Goal: Transaction & Acquisition: Purchase product/service

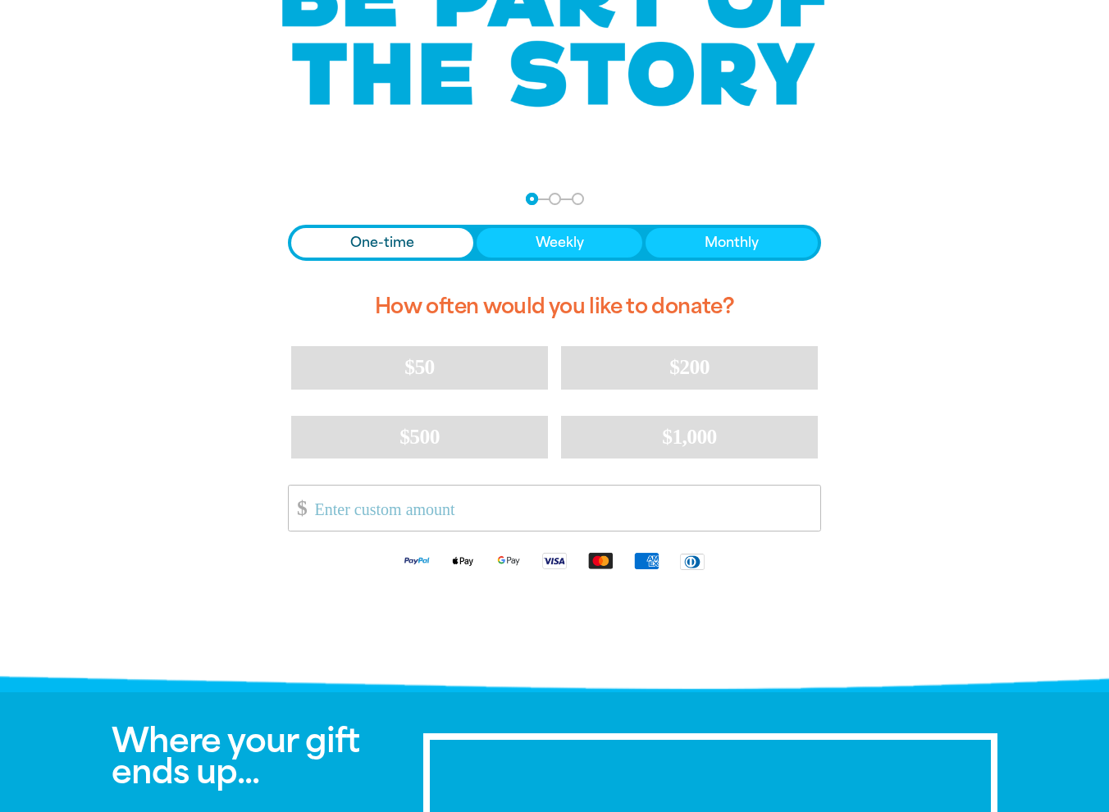
scroll to position [104, 0]
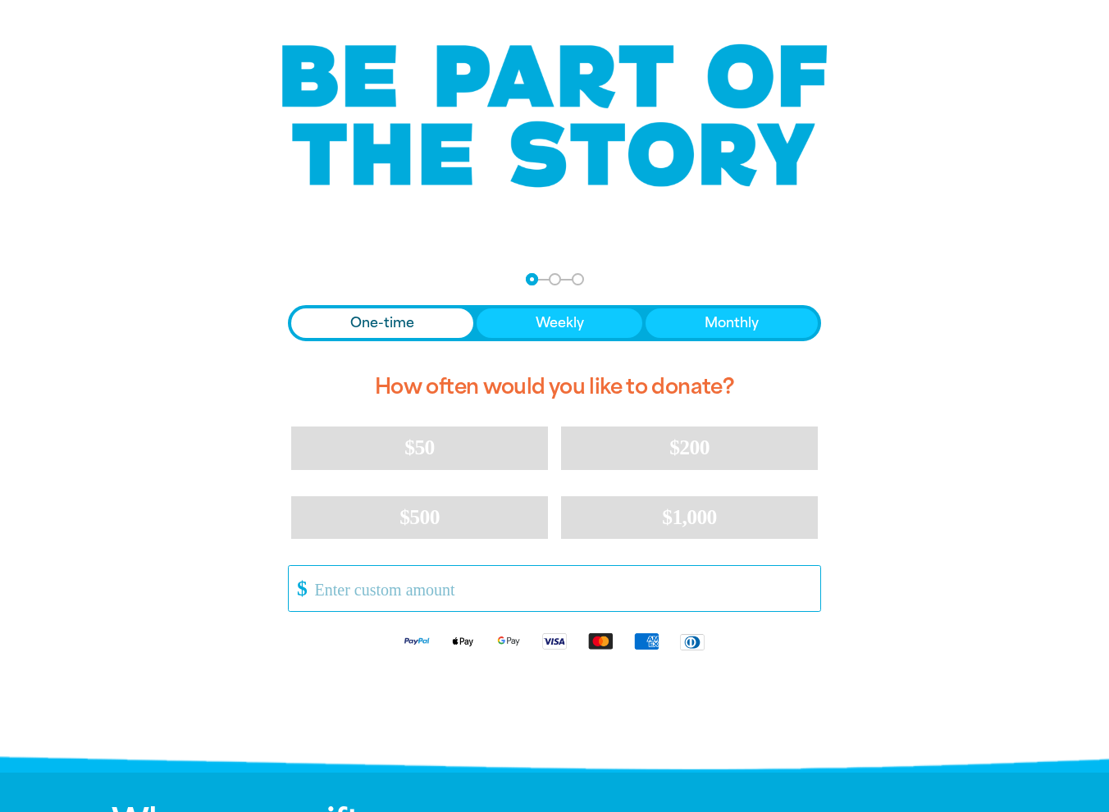
click at [467, 585] on input "Other Amount" at bounding box center [561, 588] width 517 height 45
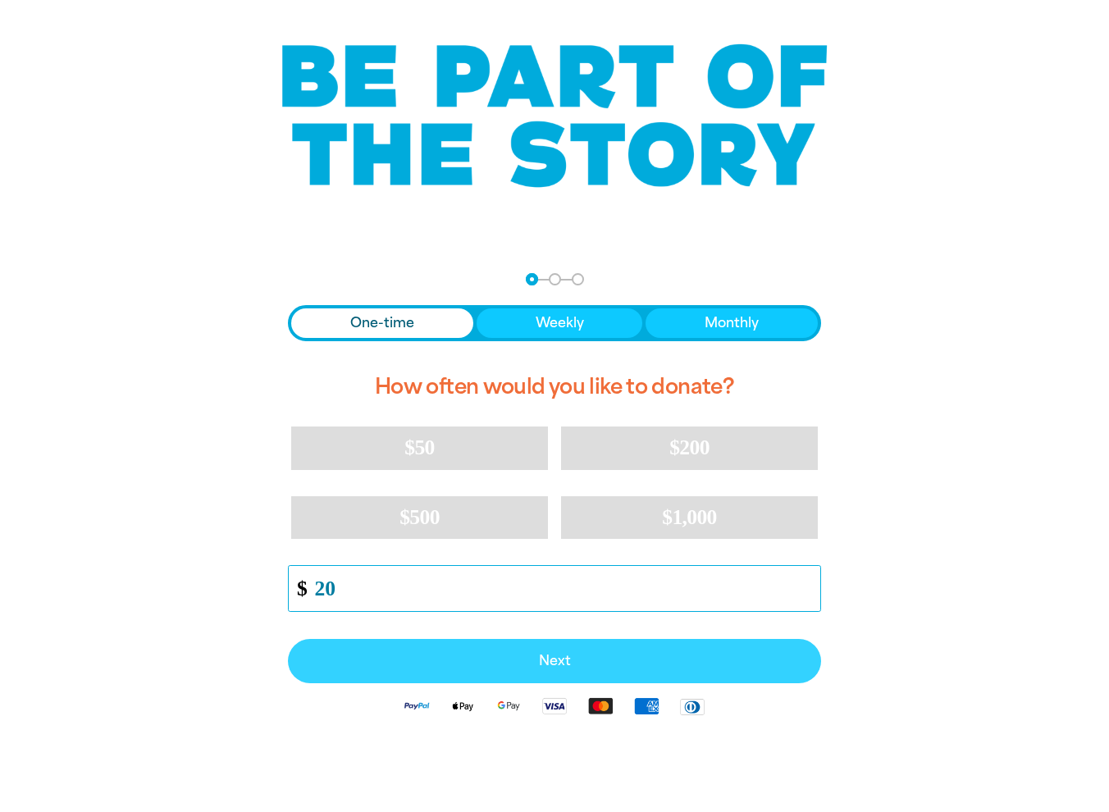
type input "20"
click at [487, 663] on span "Next" at bounding box center [554, 660] width 497 height 13
select select "AU"
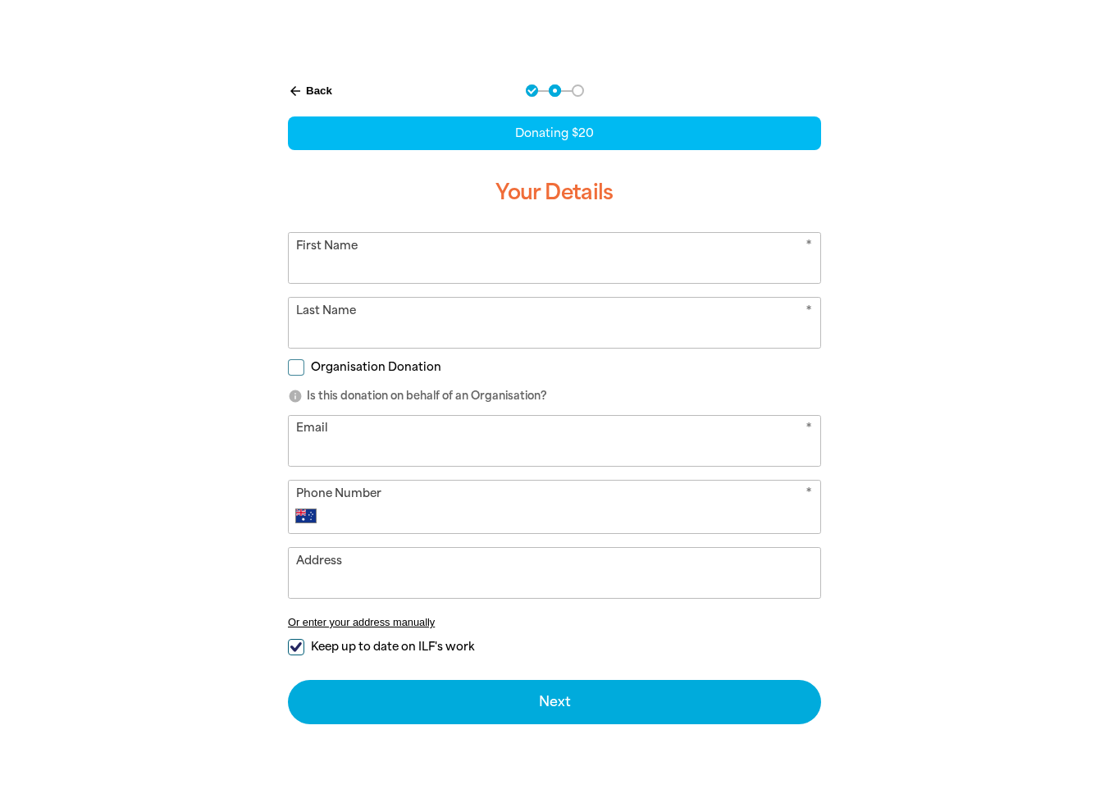
scroll to position [268, 0]
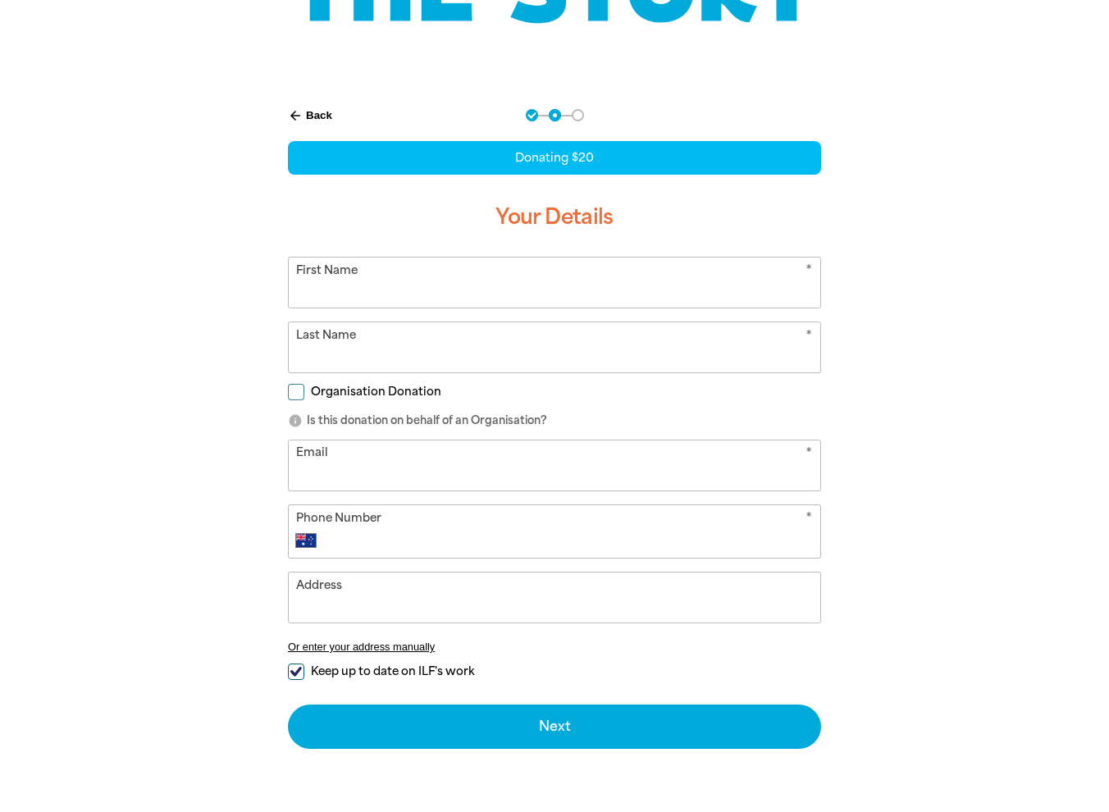
click at [411, 277] on input "First Name" at bounding box center [554, 282] width 531 height 50
type input "Thi"
type input "[PERSON_NAME]"
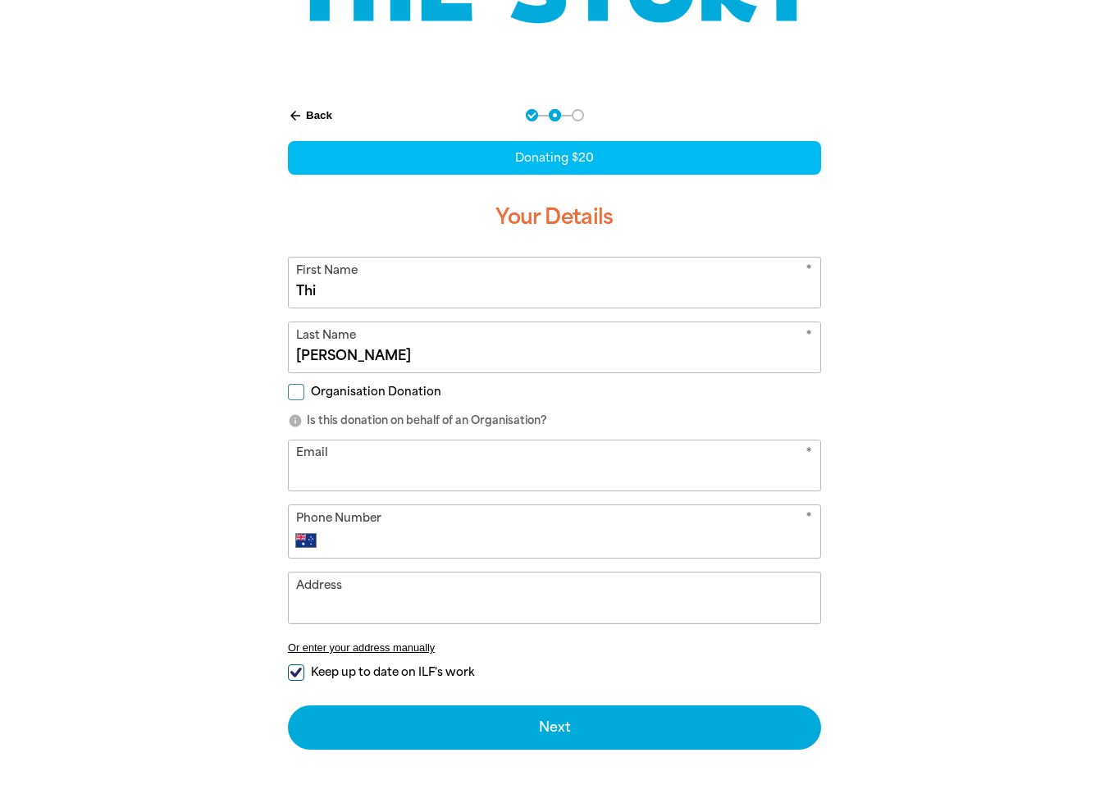
click at [346, 475] on input "Email" at bounding box center [554, 465] width 531 height 50
type input "[EMAIL_ADDRESS][PERSON_NAME][DOMAIN_NAME]"
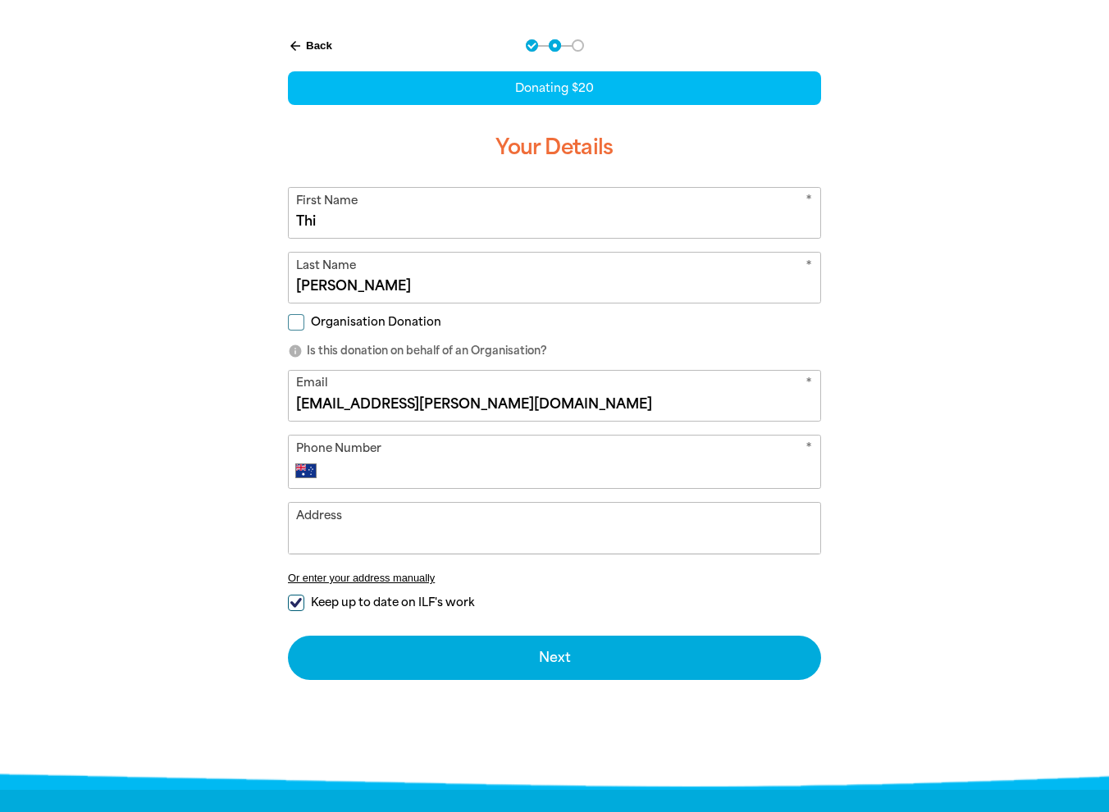
scroll to position [432, 0]
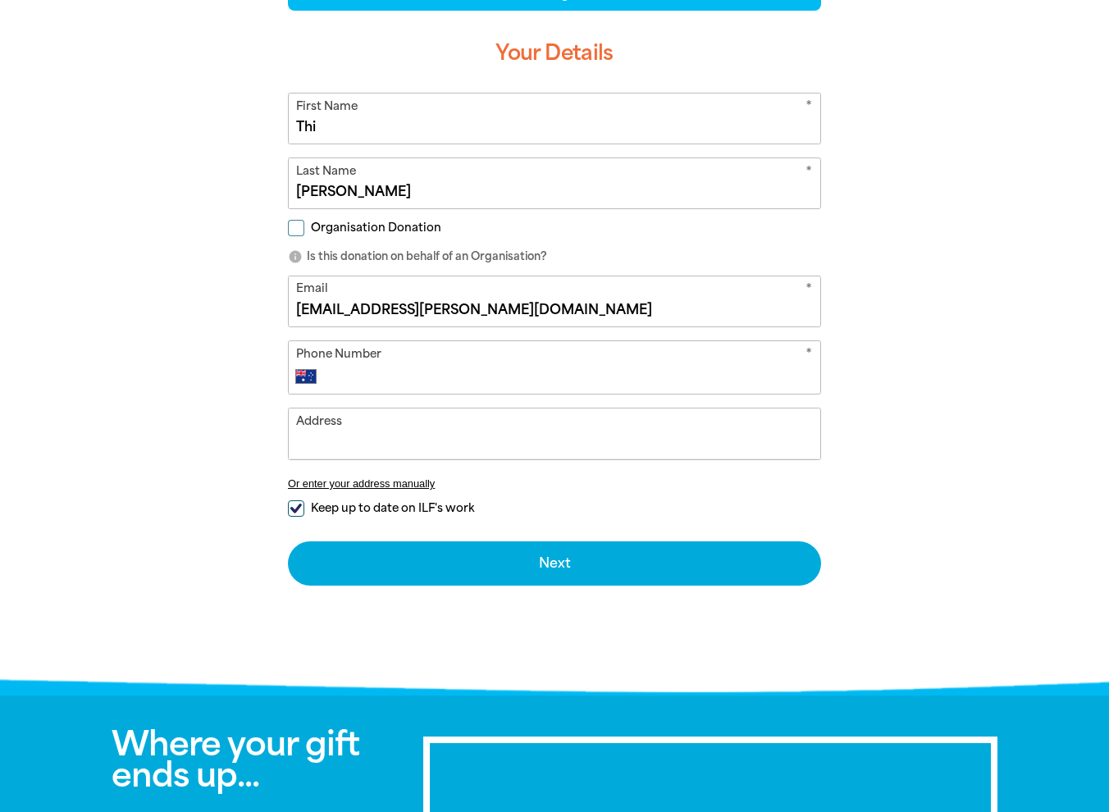
click at [403, 376] on input "Phone Number" at bounding box center [571, 377] width 485 height 20
type input "[PHONE_NUMBER]"
type input "UTS College CB10.13"
click at [471, 441] on input "UTS College CB10.13" at bounding box center [554, 433] width 531 height 50
click at [298, 507] on input "Keep up to date on ILF's work" at bounding box center [296, 508] width 16 height 16
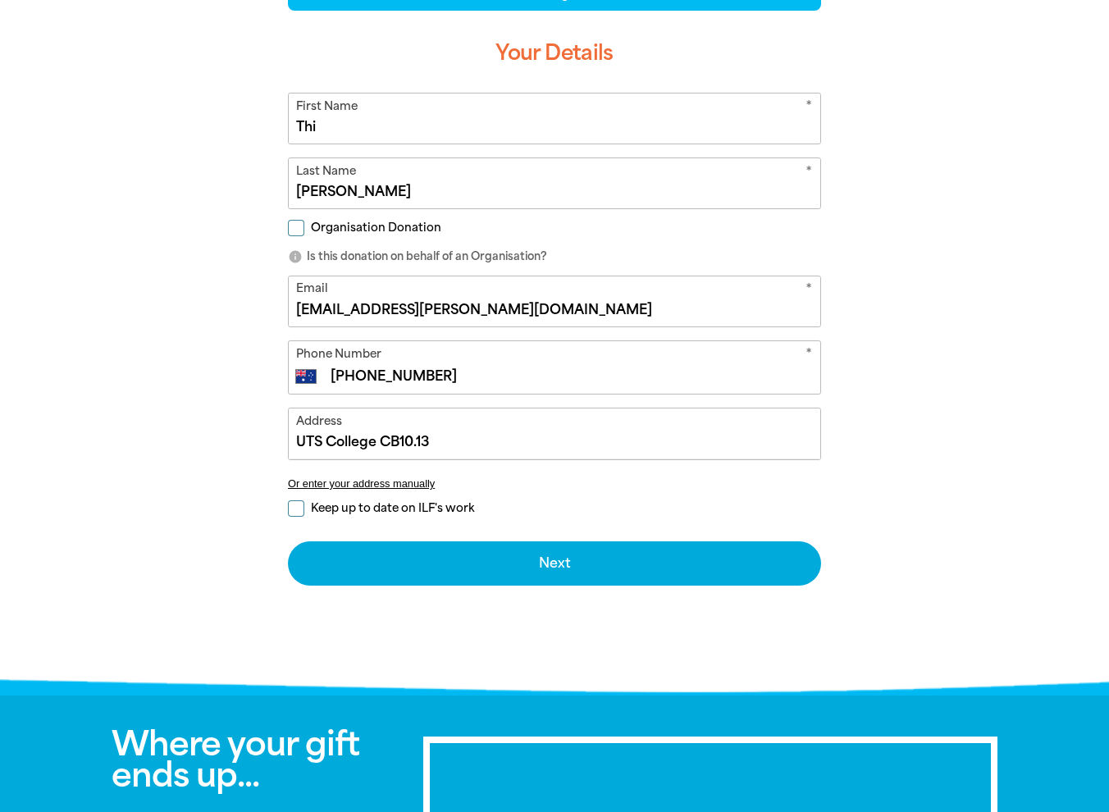
checkbox input "false"
drag, startPoint x: 439, startPoint y: 439, endPoint x: 287, endPoint y: 440, distance: 152.5
click at [288, 440] on div "Address [GEOGRAPHIC_DATA]13" at bounding box center [554, 434] width 533 height 52
click at [243, 429] on div "arrow_back Back Step 1 Step 2 Step 3 Donating $20 Your Details * First Name Thi…" at bounding box center [554, 306] width 623 height 763
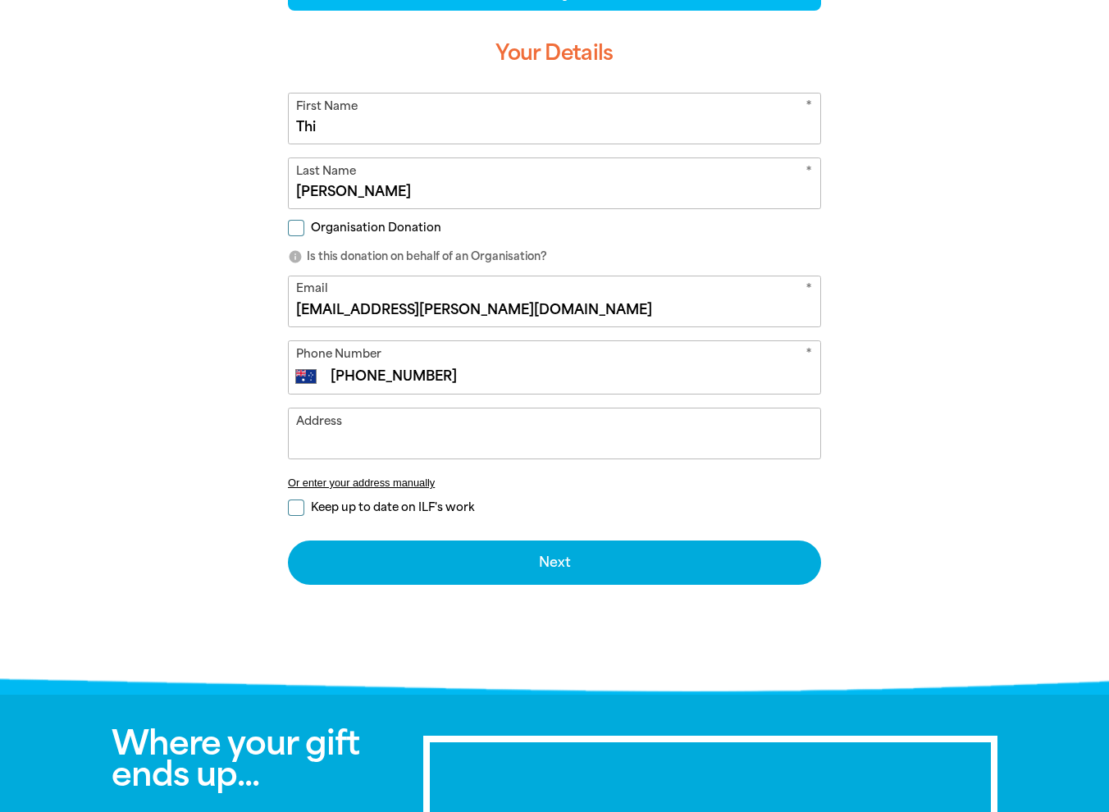
click at [328, 436] on input "Address" at bounding box center [554, 433] width 531 height 50
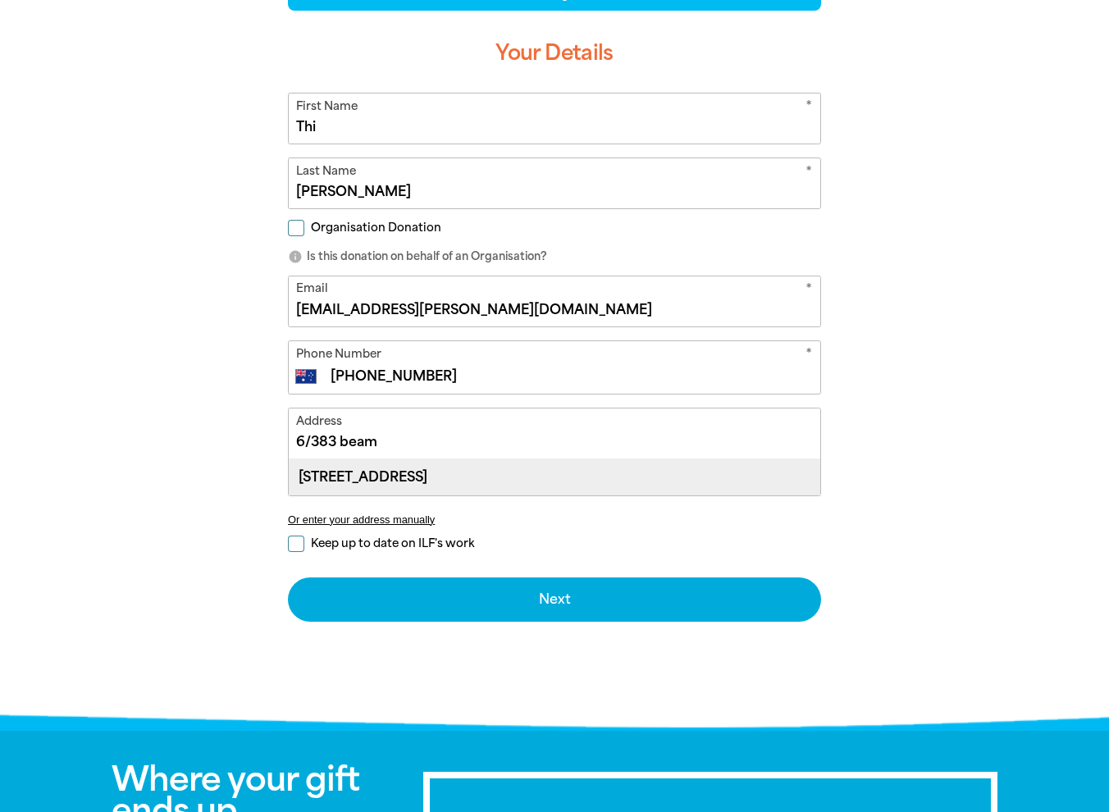
click at [377, 476] on div "[STREET_ADDRESS]" at bounding box center [554, 476] width 531 height 35
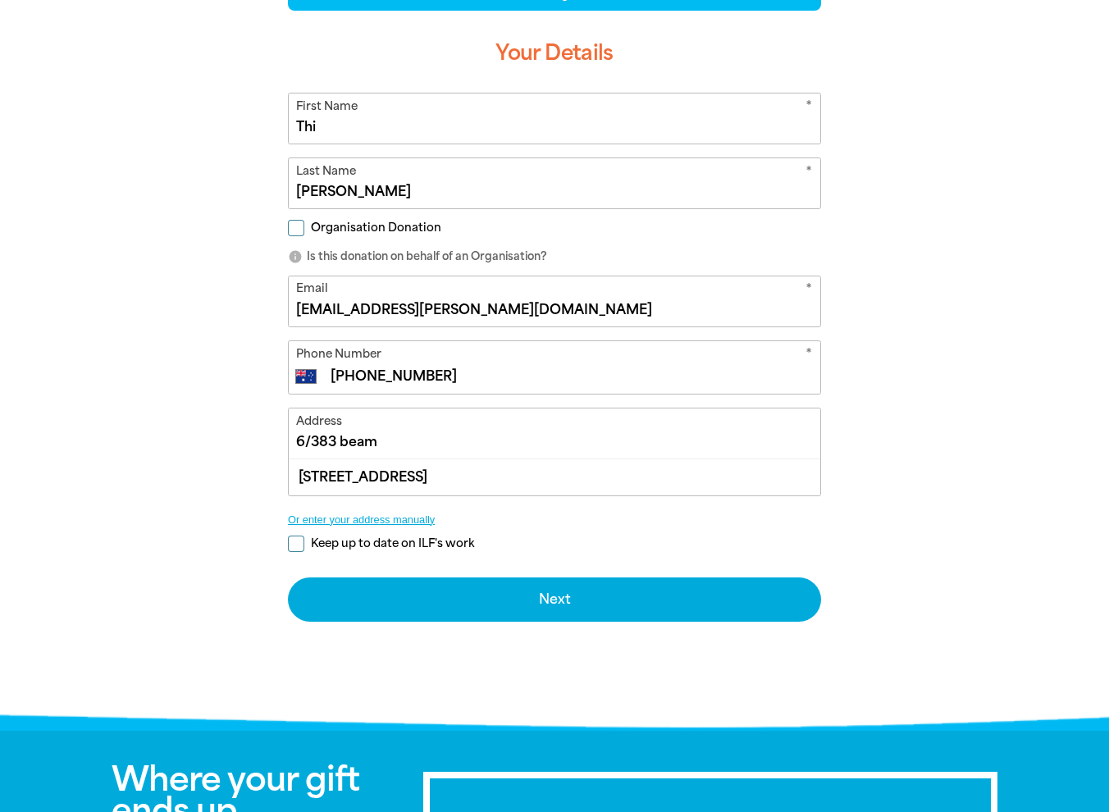
type input "[STREET_ADDRESS]"
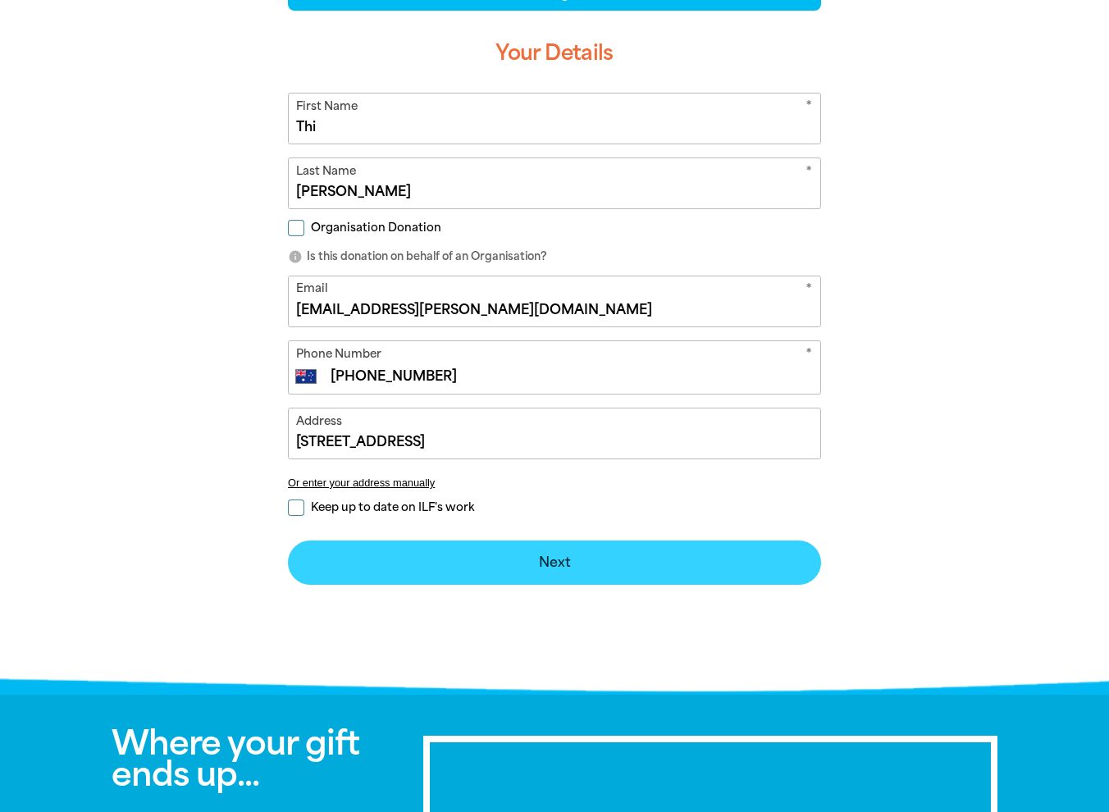
click at [423, 571] on button "Next chevron_right" at bounding box center [554, 562] width 533 height 44
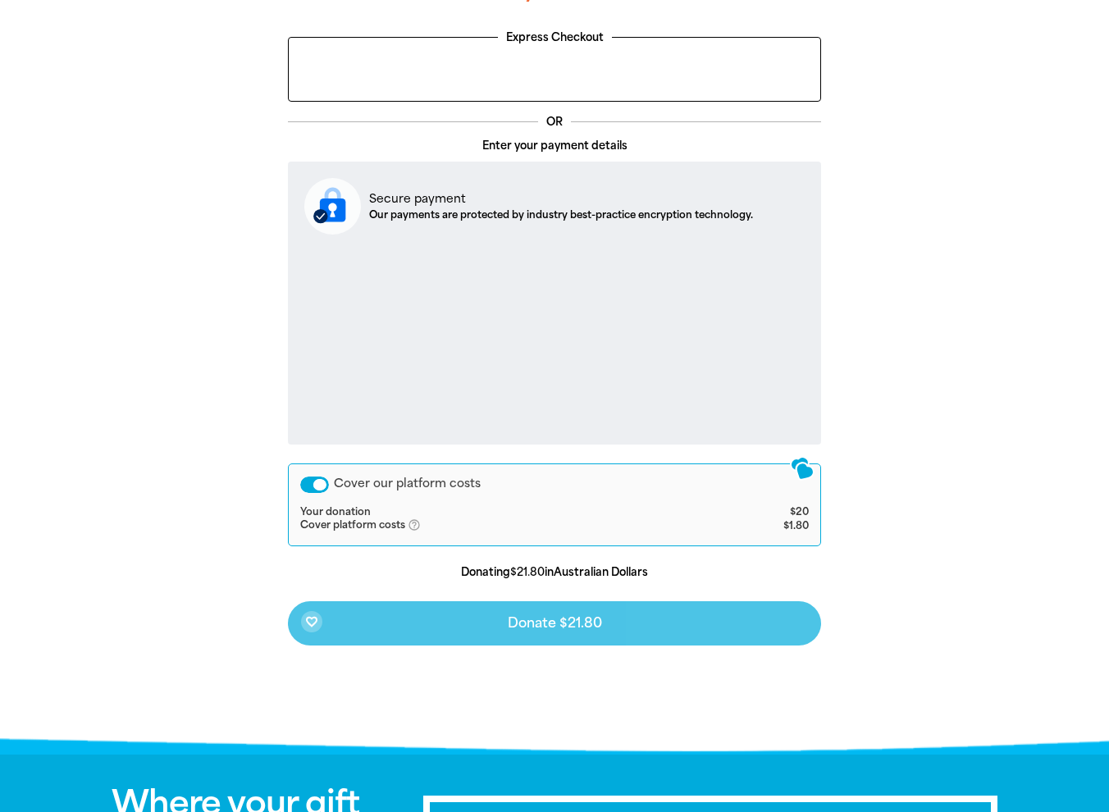
scroll to position [455, 0]
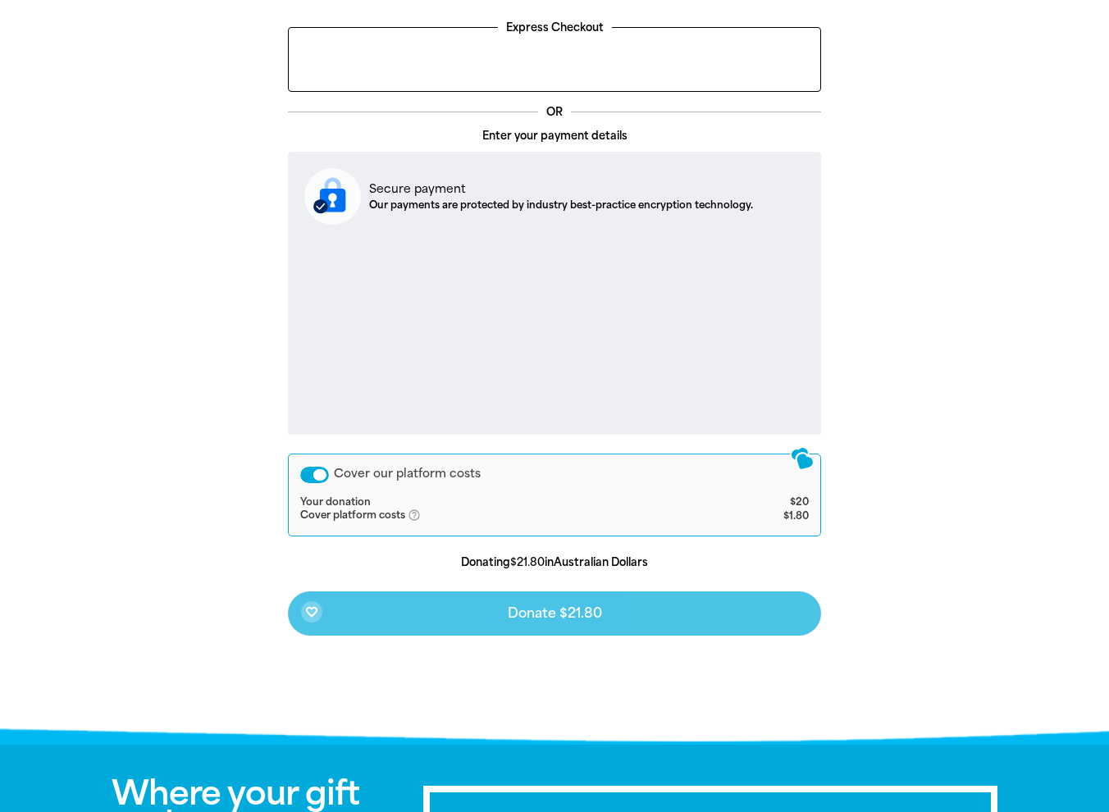
click at [321, 476] on div "Cover our platform costs" at bounding box center [314, 475] width 29 height 16
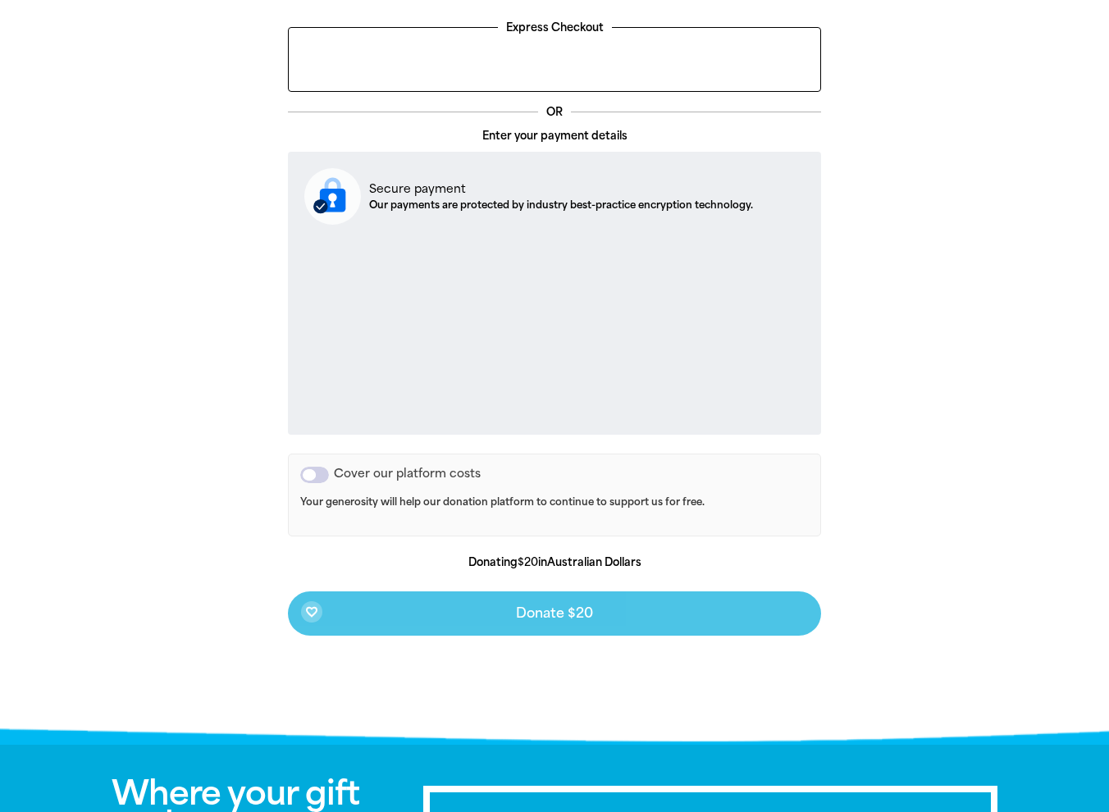
click at [321, 476] on div "Cover our platform costs" at bounding box center [314, 475] width 29 height 16
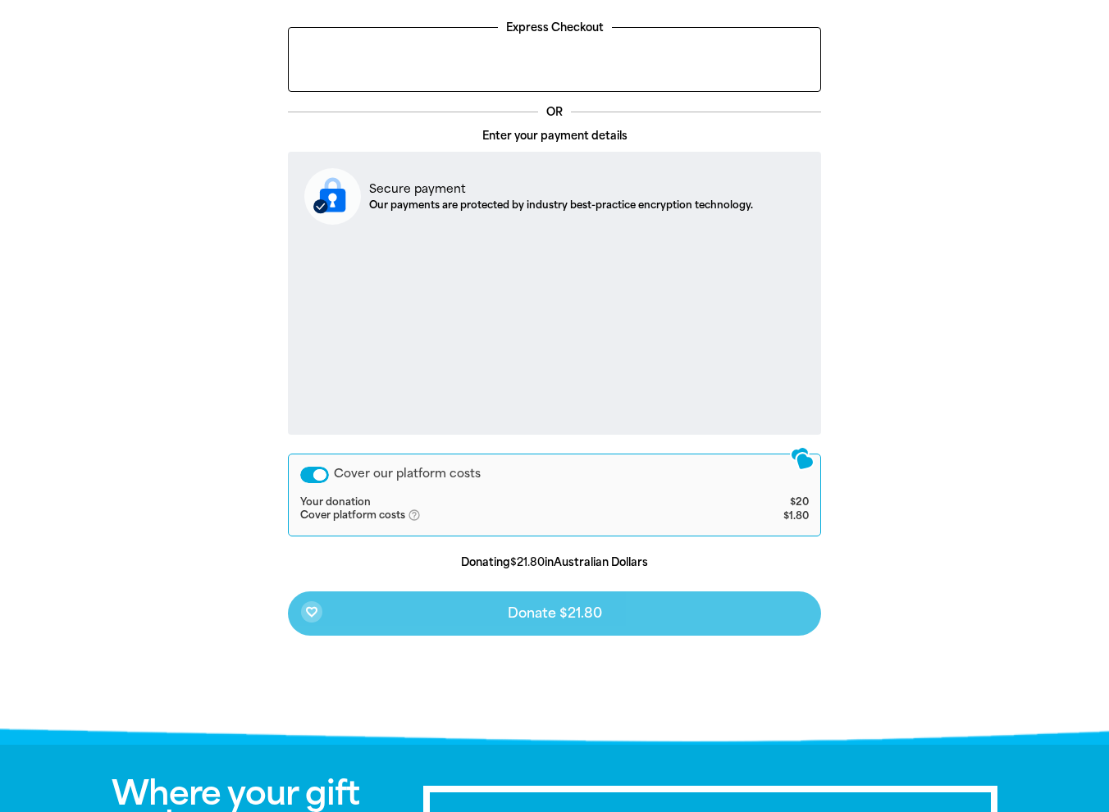
click at [410, 510] on icon "help_outlined" at bounding box center [421, 514] width 26 height 13
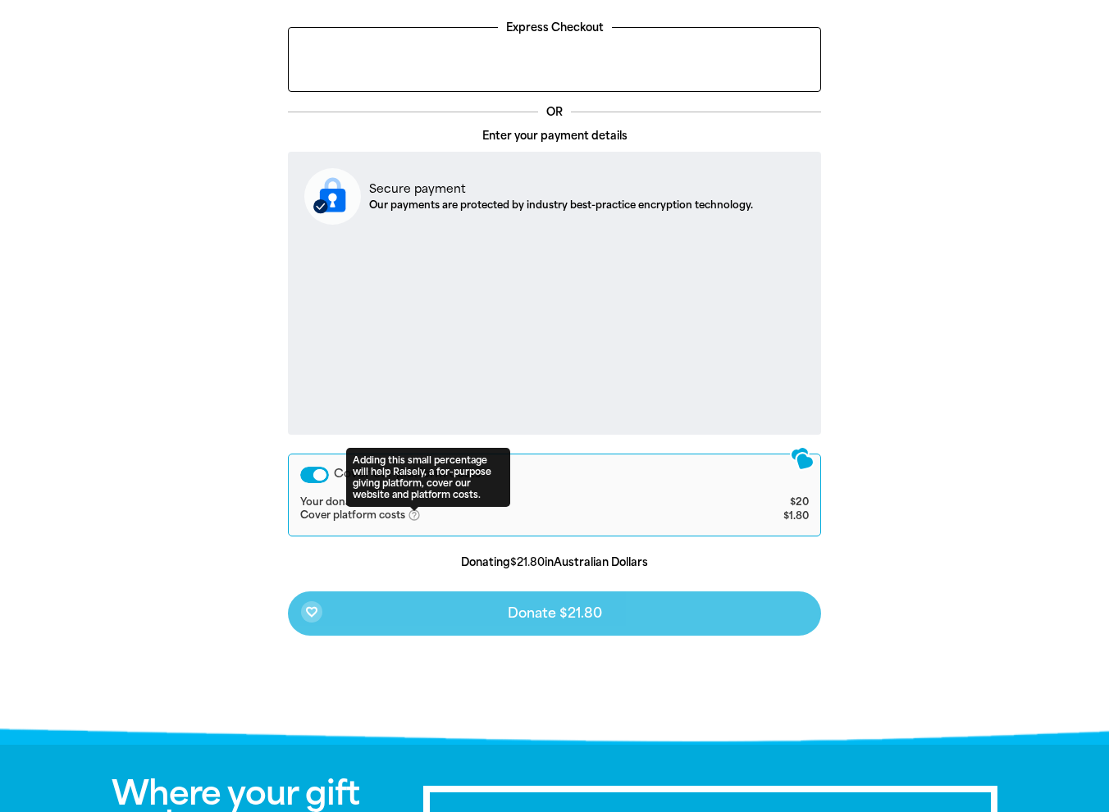
click at [291, 510] on div "Cover our platform costs Your donation $20 Cover platform costs help_outlined A…" at bounding box center [554, 494] width 533 height 82
click at [243, 342] on div "arrow_back Back Step 1 Step 2 Step 3 Your Payment Details Express Checkout OR E…" at bounding box center [554, 319] width 623 height 835
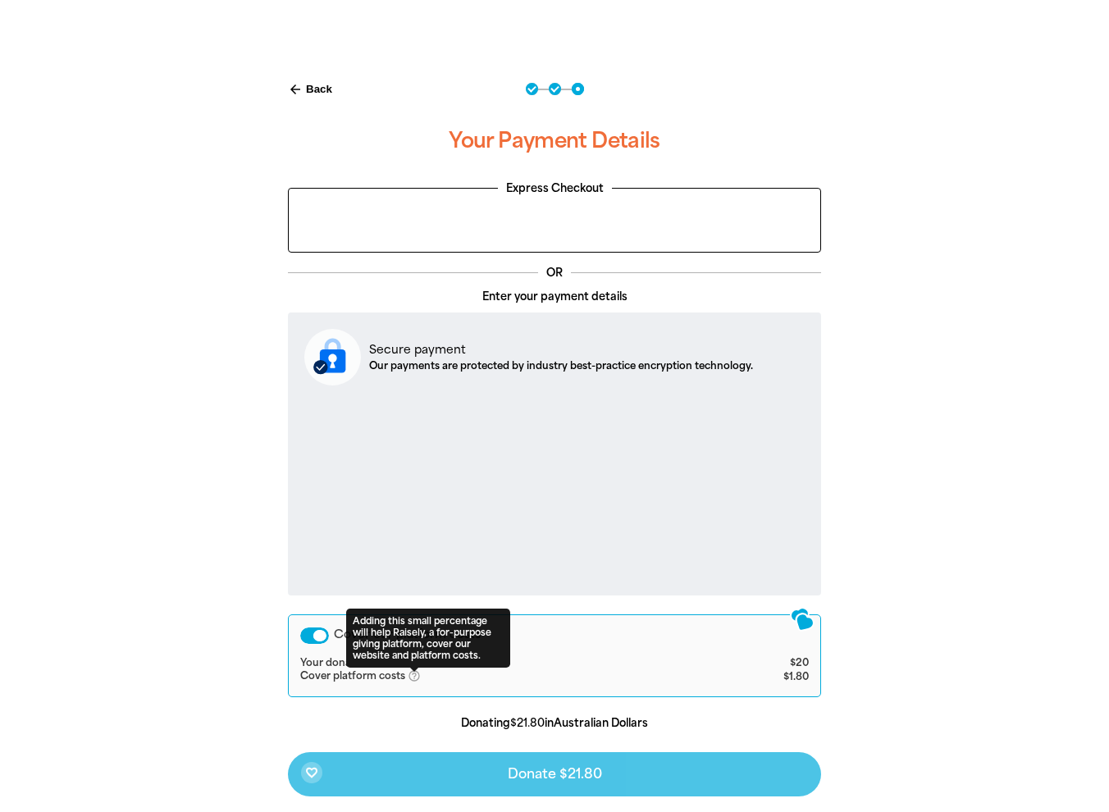
scroll to position [291, 0]
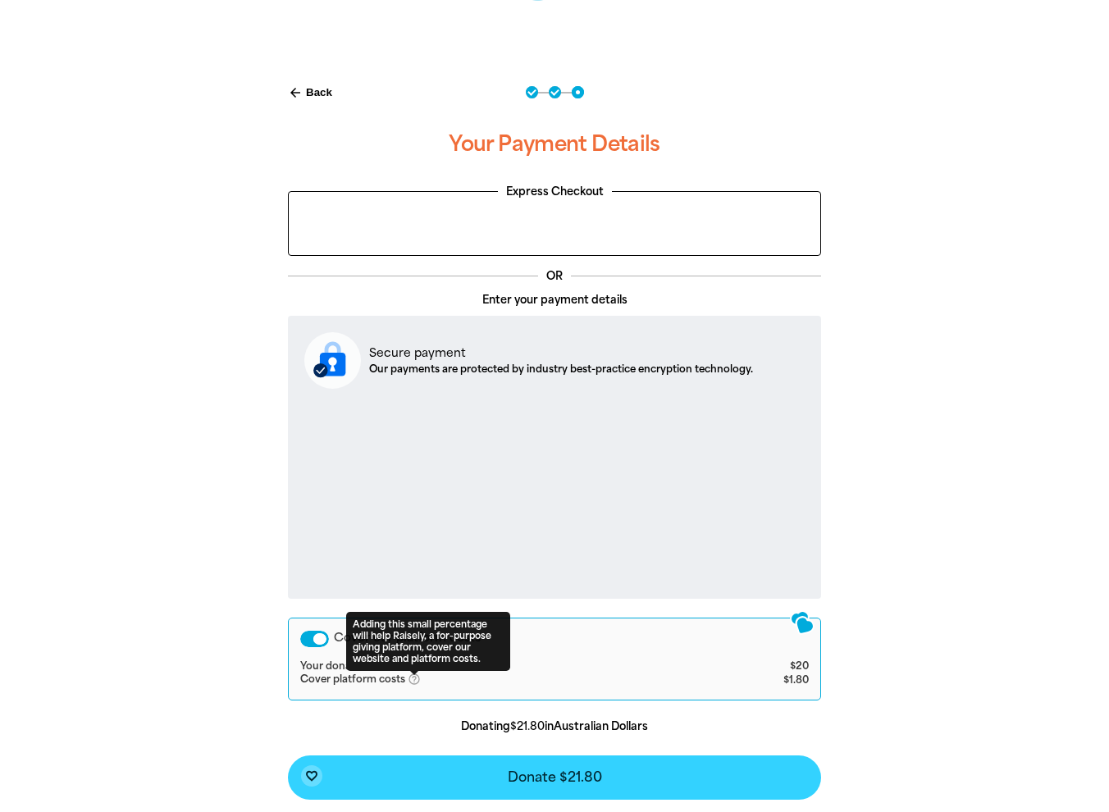
click at [643, 775] on button "favorite_border Donate $21.80" at bounding box center [554, 777] width 533 height 44
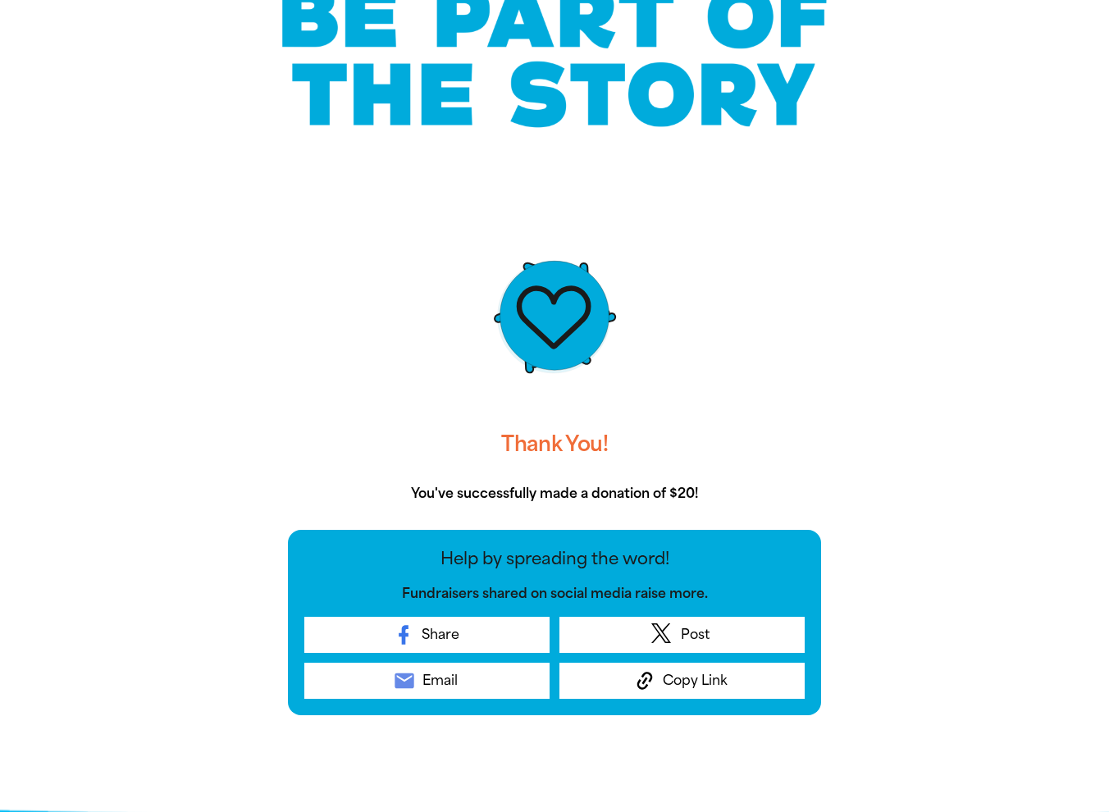
scroll to position [82, 0]
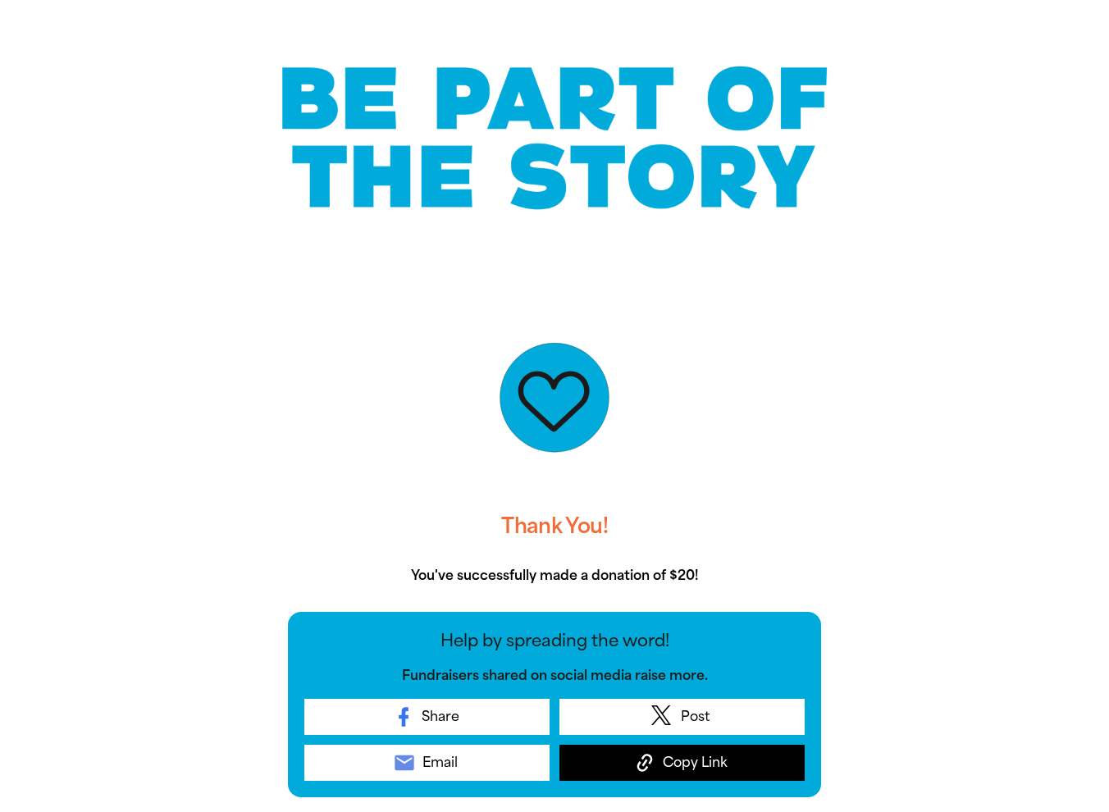
click at [717, 778] on button "Copy Link" at bounding box center [681, 763] width 245 height 36
